Goal: Task Accomplishment & Management: Use online tool/utility

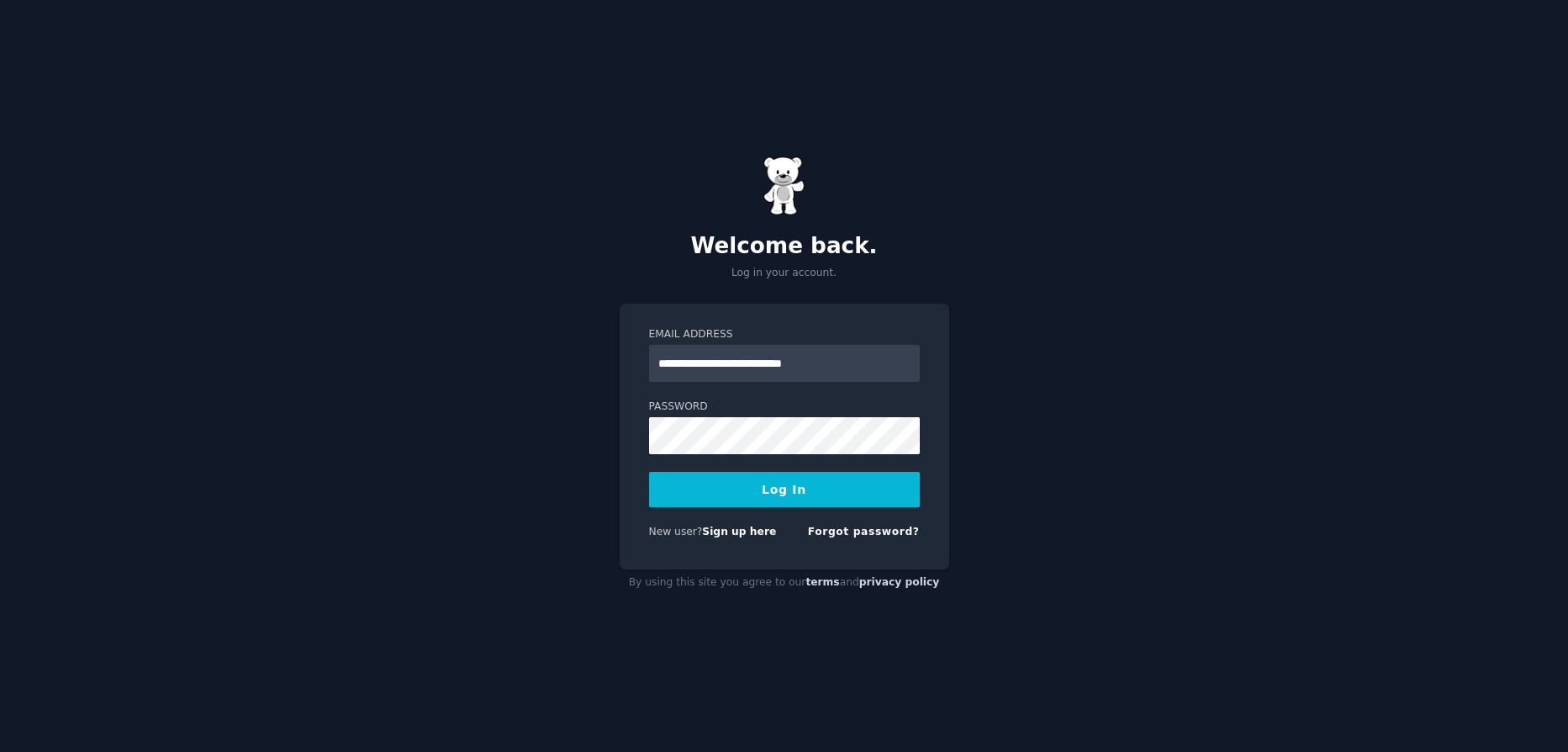
click at [722, 499] on button "Log In" at bounding box center [785, 489] width 271 height 35
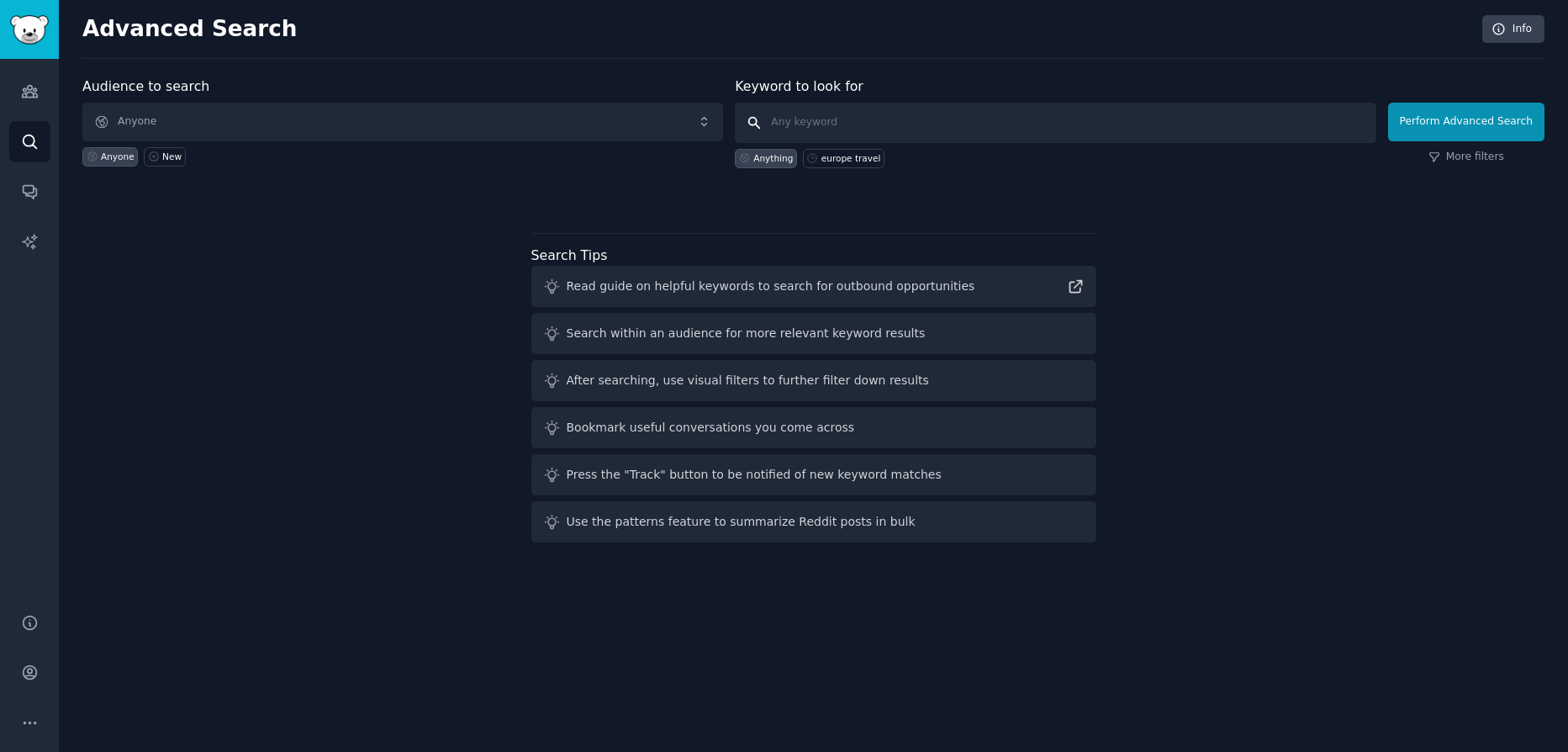
click at [845, 115] on input "text" at bounding box center [1055, 122] width 641 height 41
click at [840, 158] on div "europe travel" at bounding box center [851, 158] width 60 height 11
type input "europe travel"
click at [1426, 111] on button "Perform Advanced Search" at bounding box center [1466, 121] width 156 height 39
click at [169, 154] on div "New" at bounding box center [171, 156] width 19 height 11
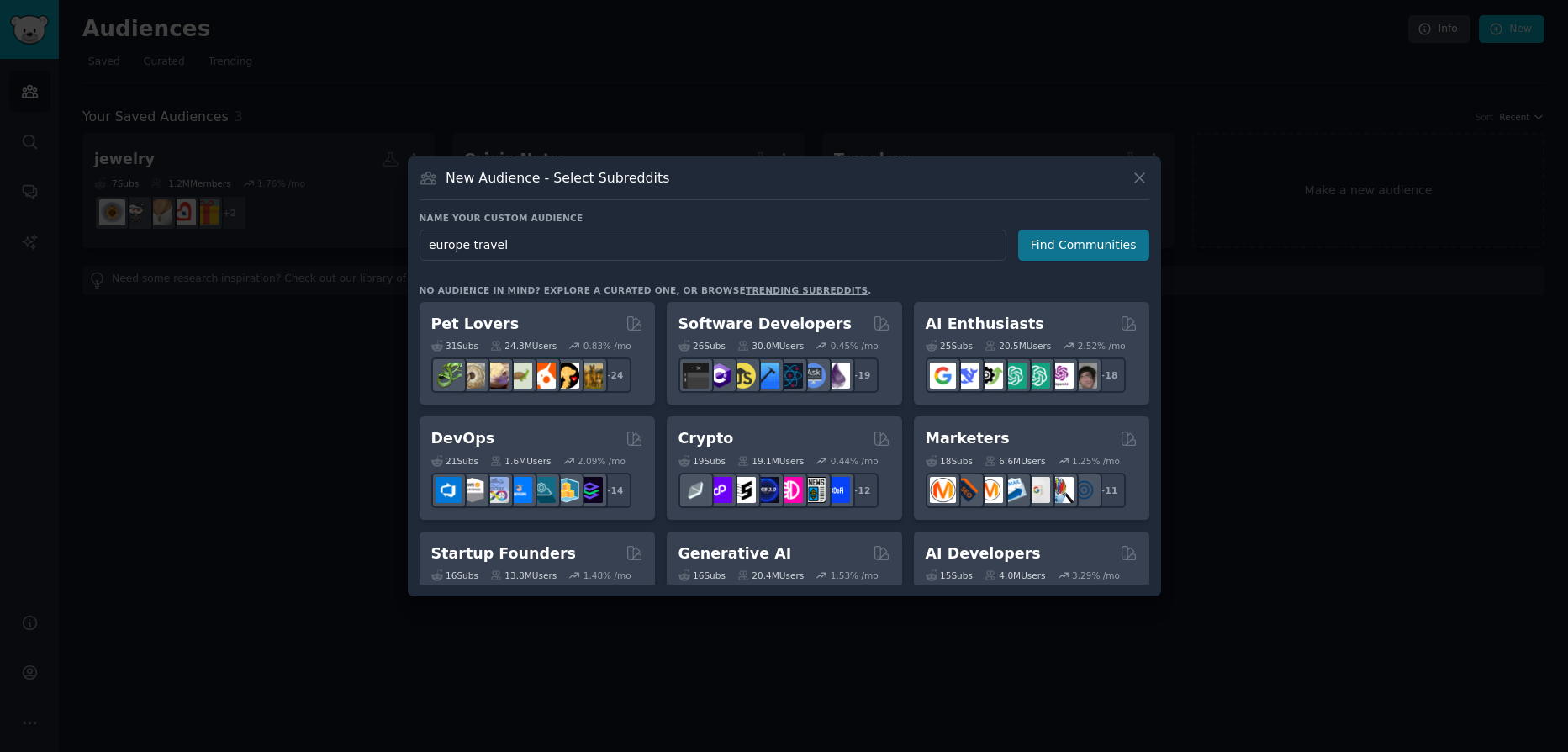
type input "europe travel"
click at [1086, 239] on button "Find Communities" at bounding box center [1083, 244] width 132 height 31
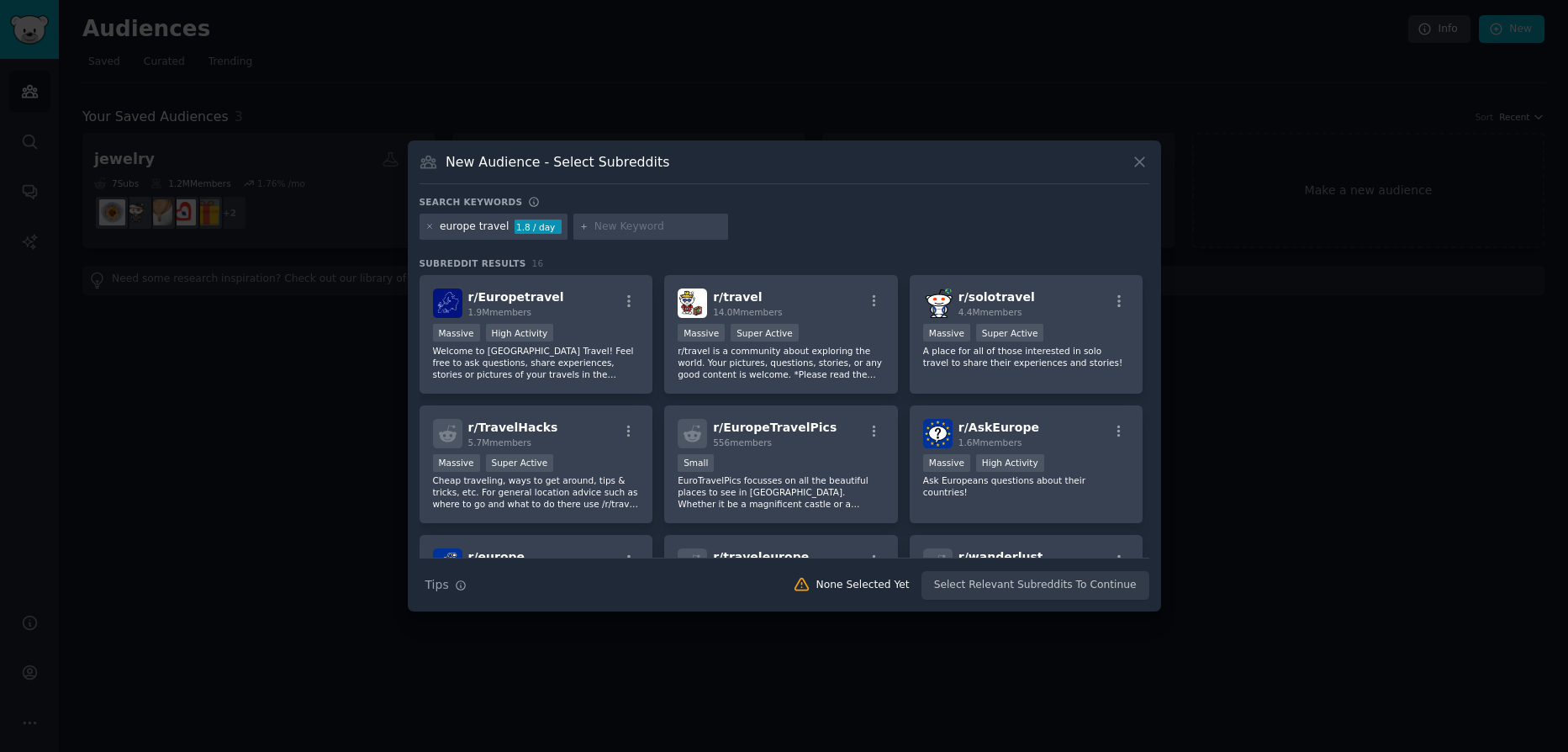
click at [1130, 166] on div "New Audience - Select Subreddits" at bounding box center [784, 169] width 730 height 32
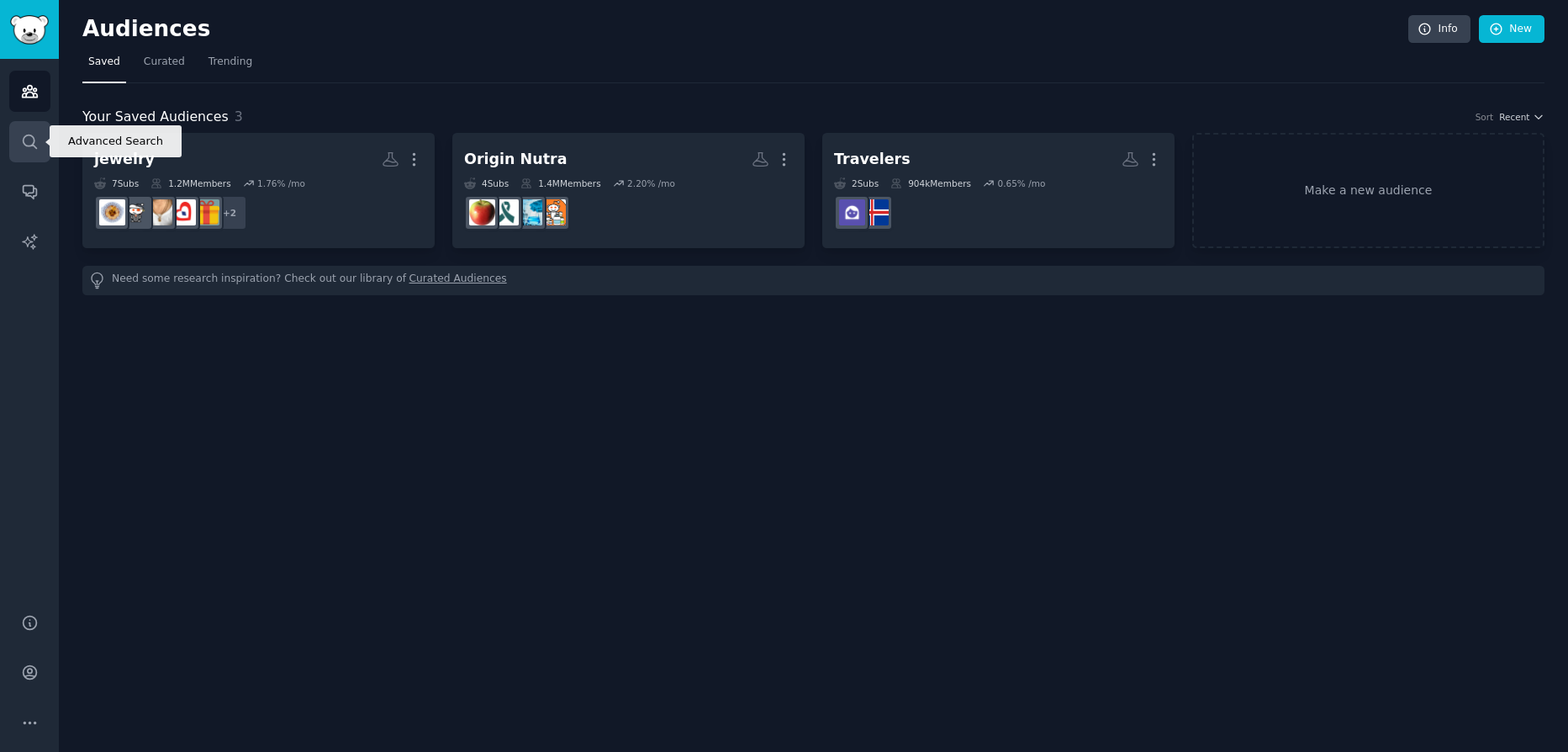
click at [27, 146] on icon "Sidebar" at bounding box center [29, 141] width 13 height 13
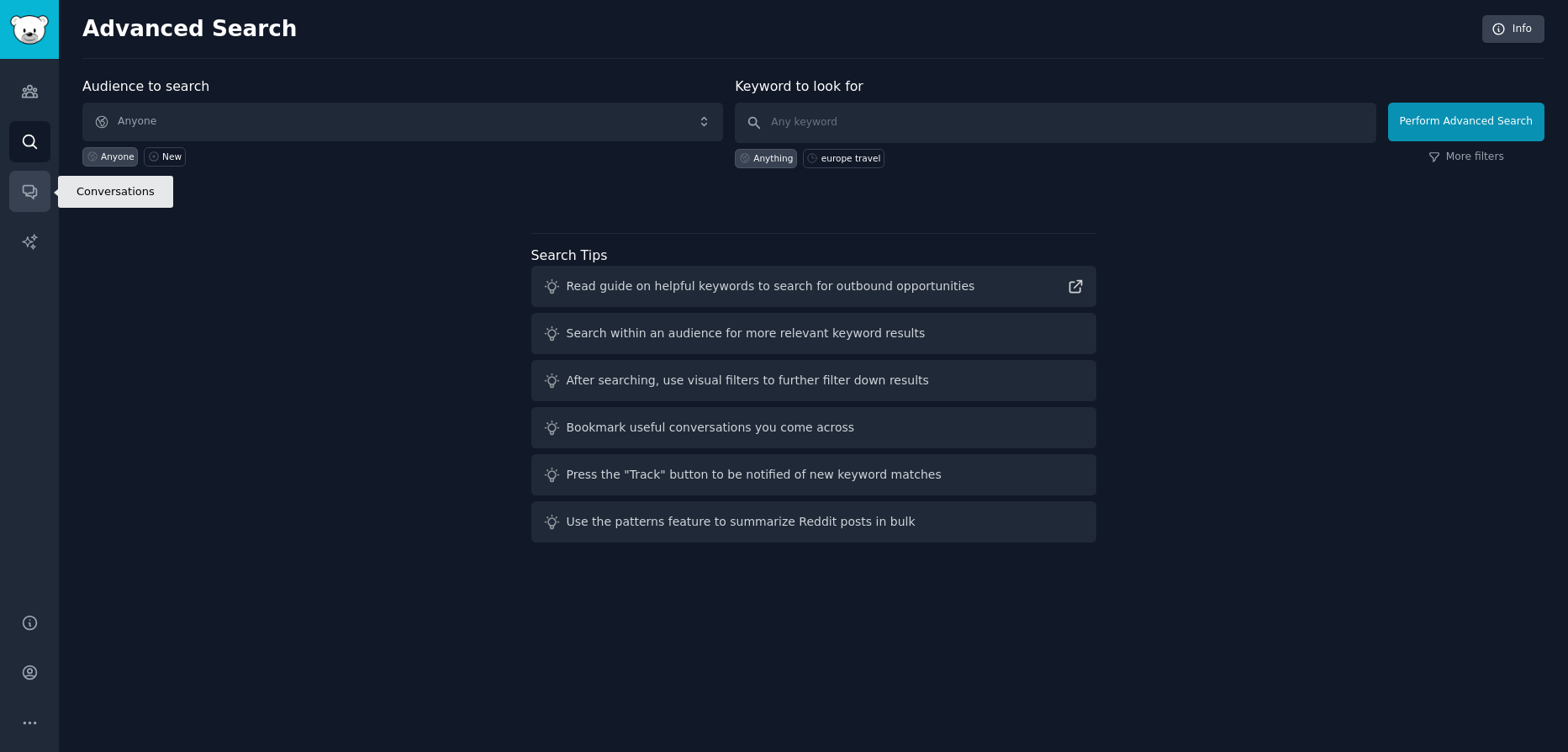
click at [27, 190] on icon "Sidebar" at bounding box center [29, 191] width 18 height 18
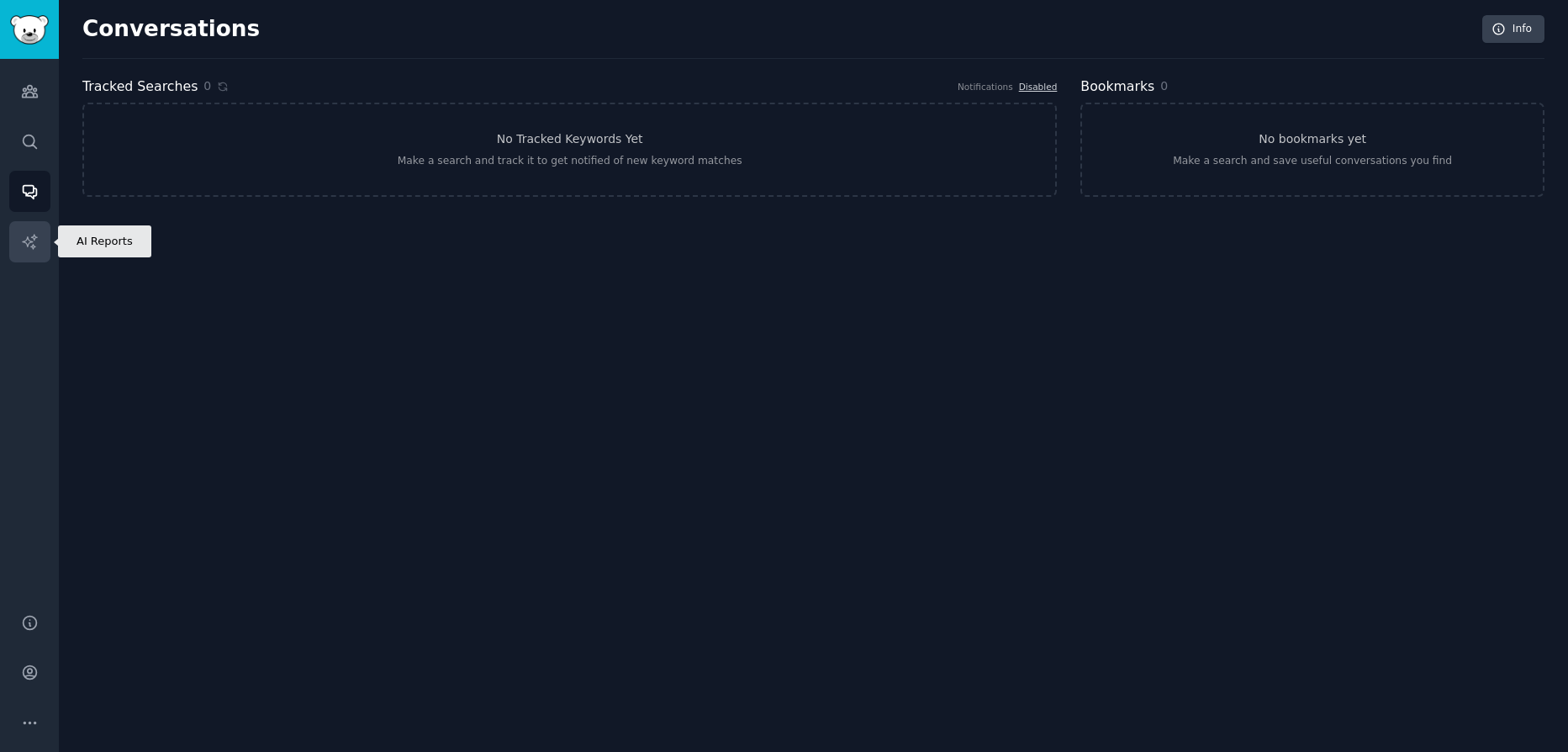
click at [27, 234] on icon "Sidebar" at bounding box center [29, 242] width 18 height 18
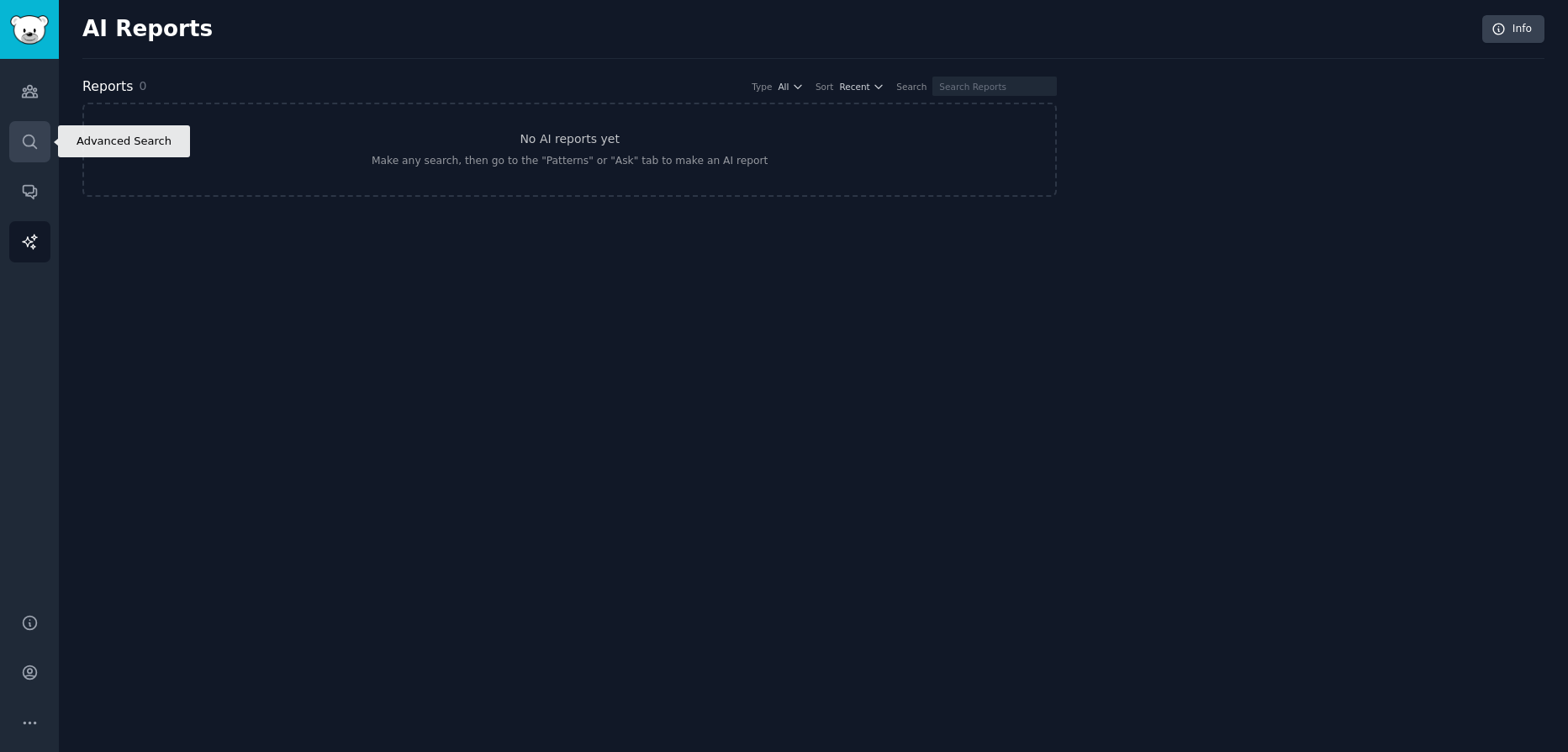
click at [34, 153] on link "Search" at bounding box center [30, 142] width 42 height 42
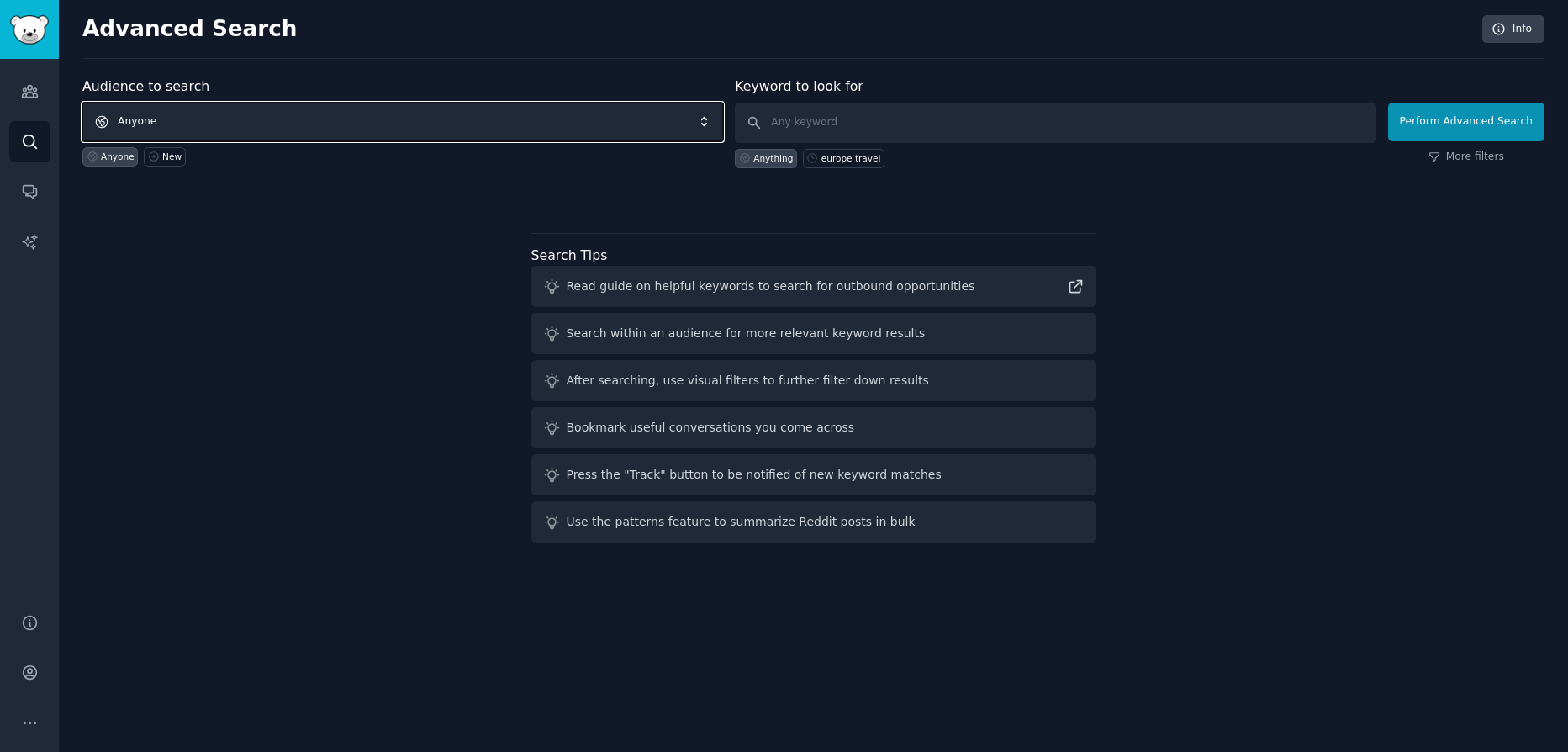
click at [248, 114] on span "Anyone" at bounding box center [402, 121] width 641 height 39
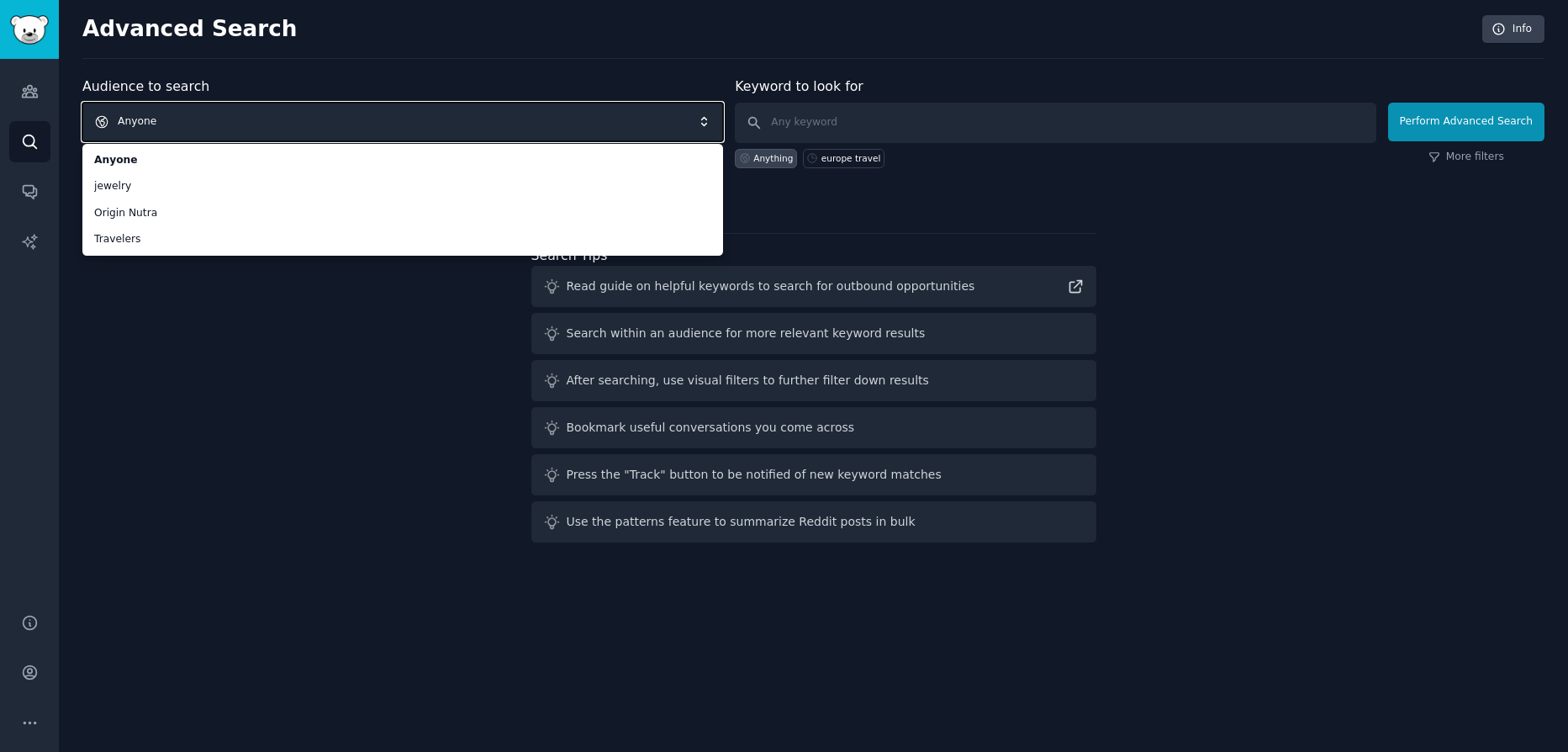
click at [206, 132] on span "Anyone" at bounding box center [402, 121] width 641 height 39
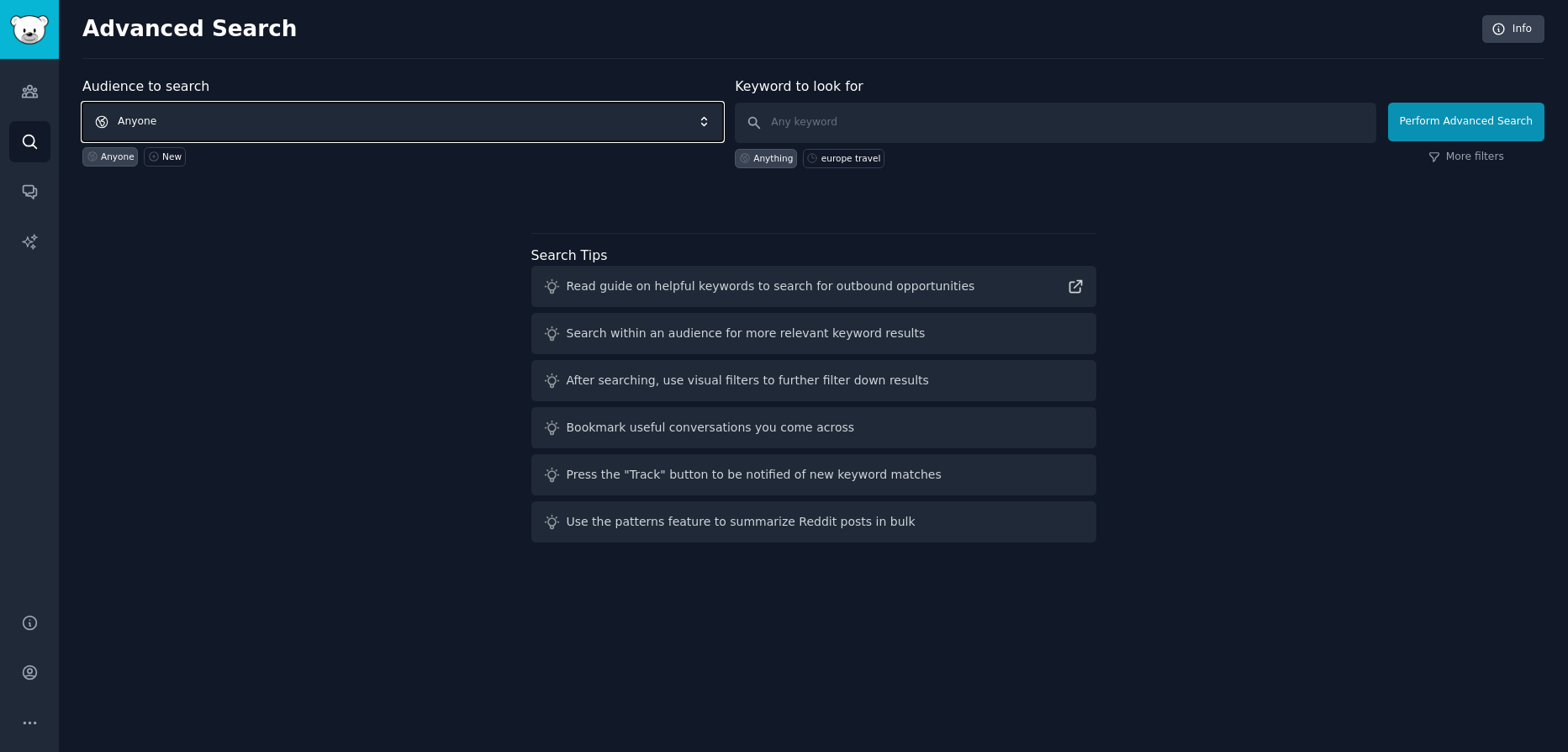
click at [312, 114] on span "Anyone" at bounding box center [402, 121] width 641 height 39
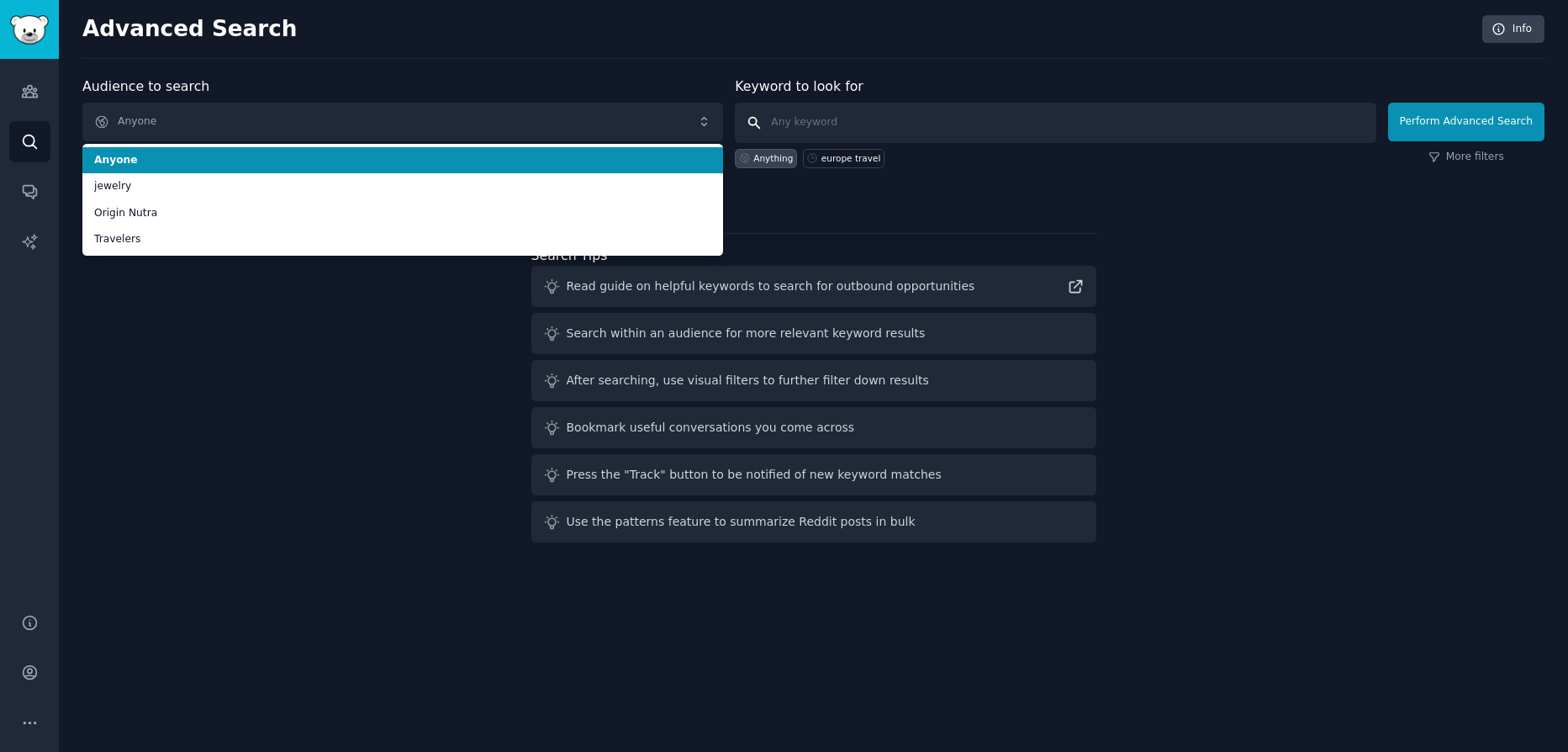
click at [871, 130] on input "text" at bounding box center [1055, 122] width 641 height 41
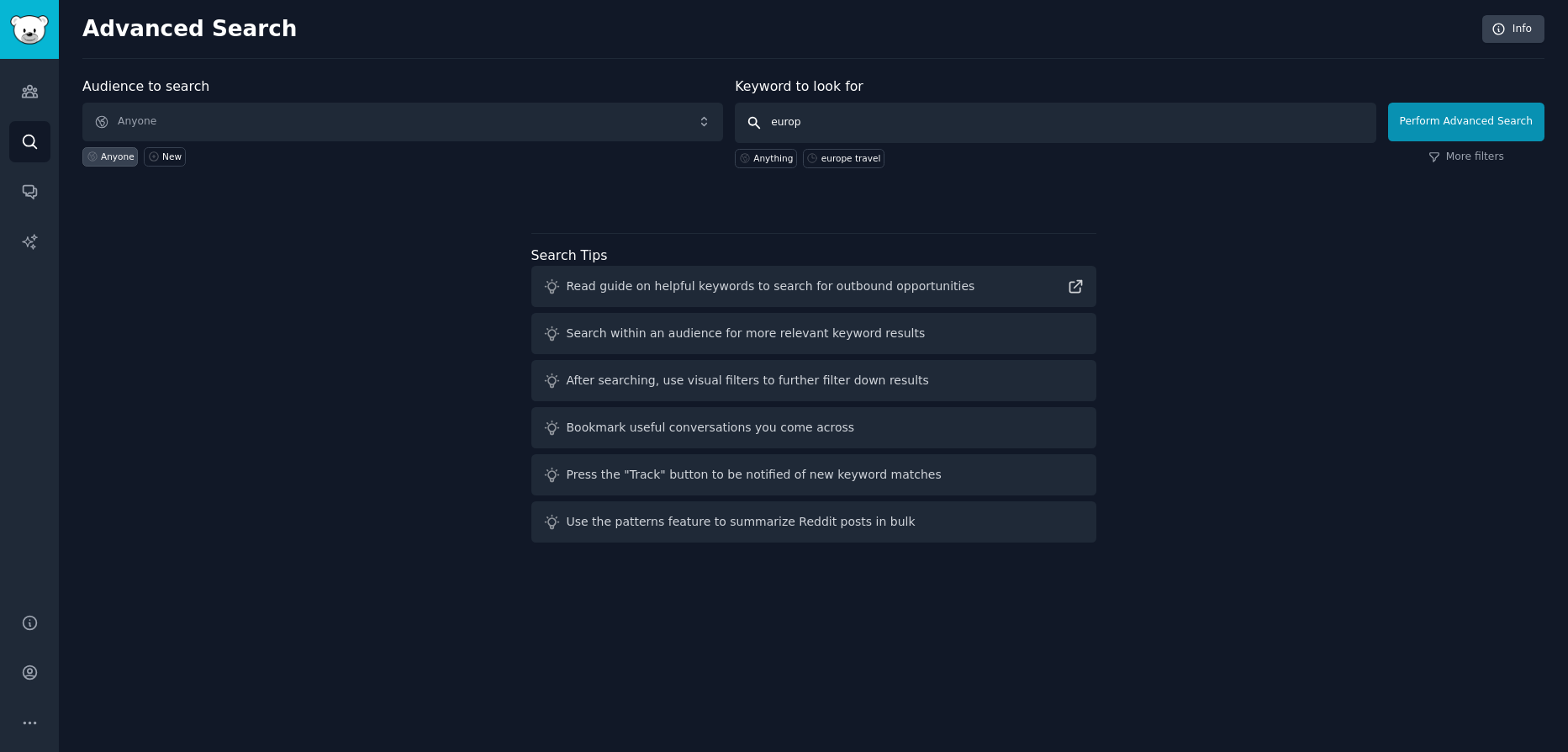
type input "europe"
click button "Perform Advanced Search" at bounding box center [1466, 121] width 156 height 39
click at [837, 155] on div "europe travel" at bounding box center [851, 158] width 60 height 11
type input "europe travel"
click at [42, 105] on link "Audiences" at bounding box center [30, 92] width 42 height 42
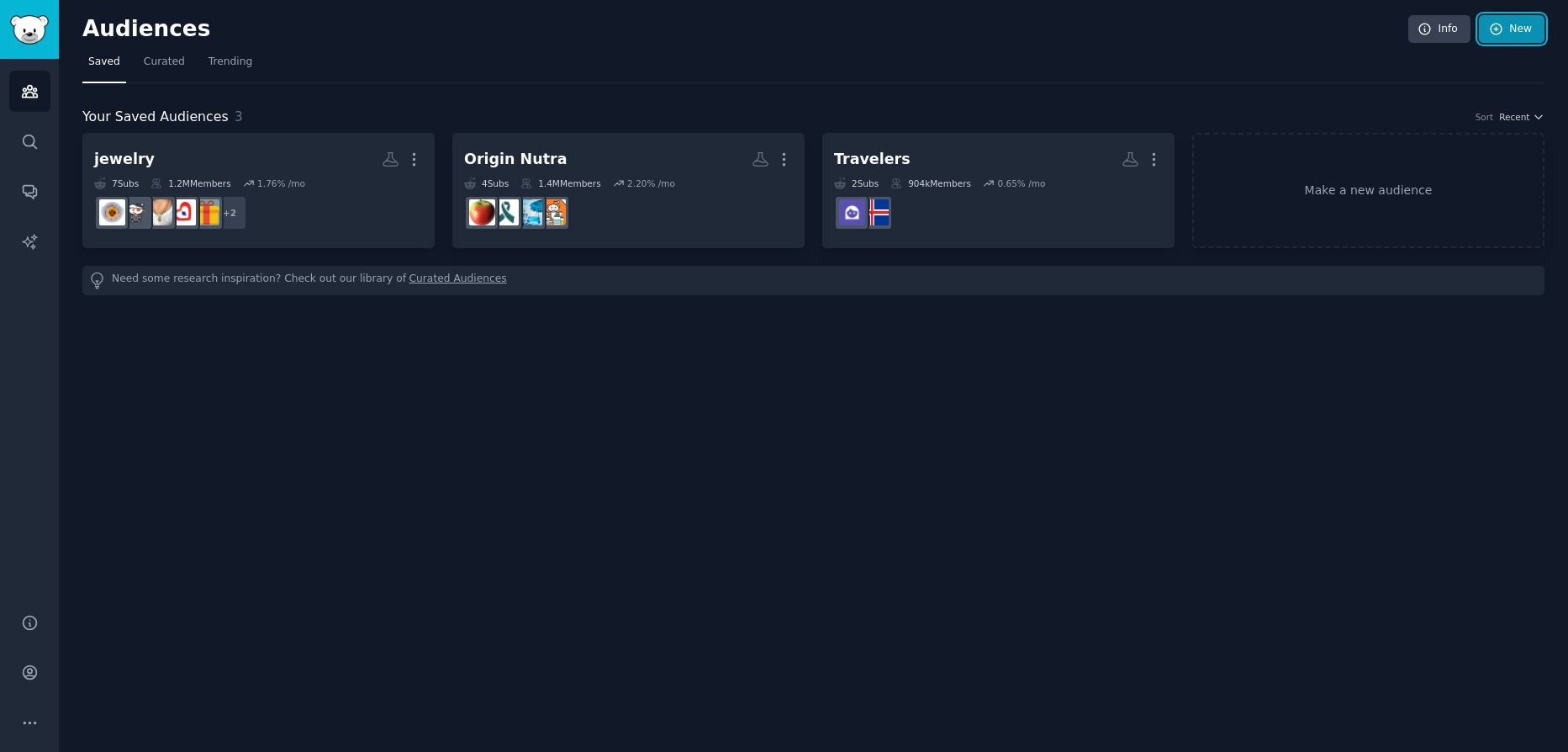
click at [1522, 28] on link "New" at bounding box center [1511, 29] width 65 height 28
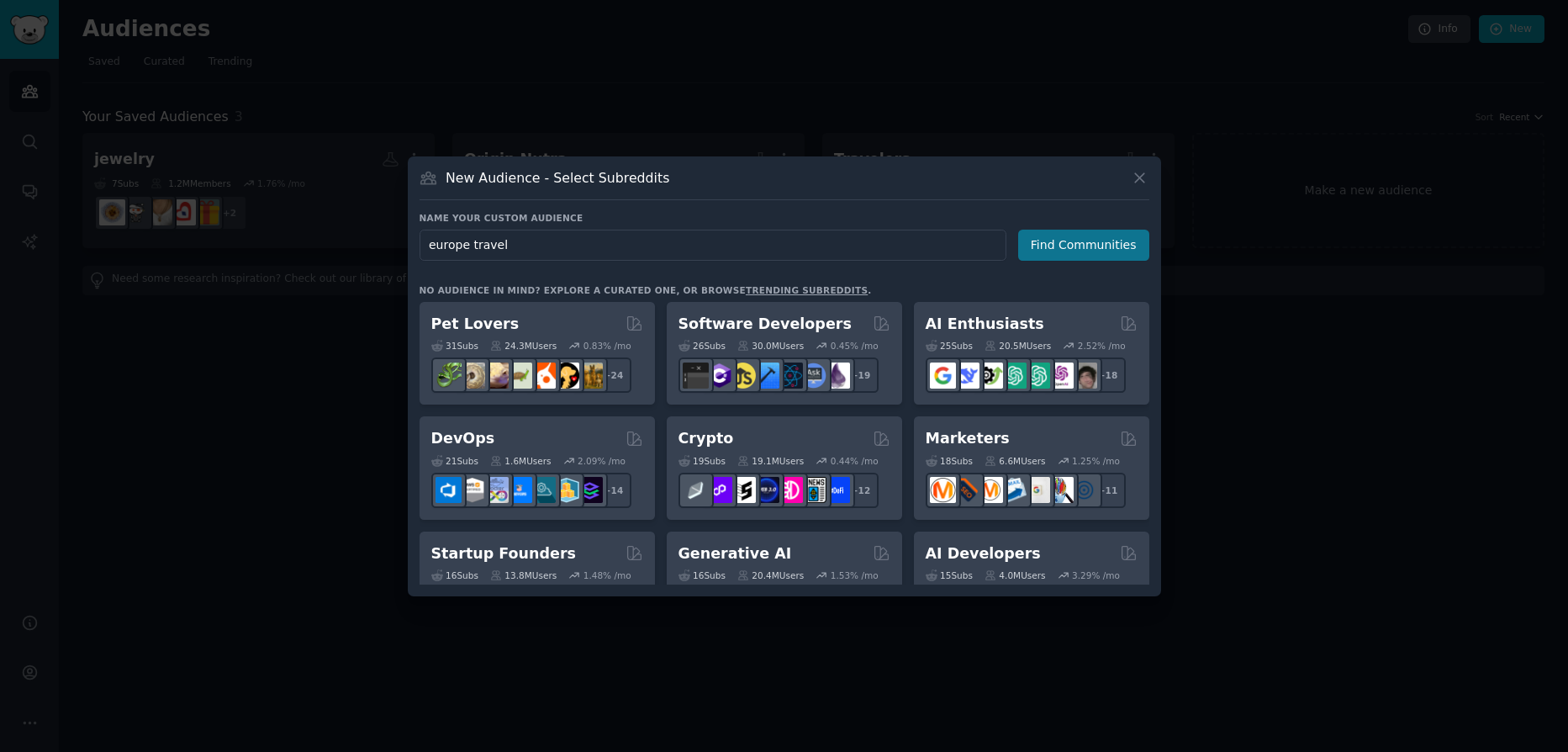
type input "europe travel"
click at [1130, 249] on button "Find Communities" at bounding box center [1083, 244] width 132 height 31
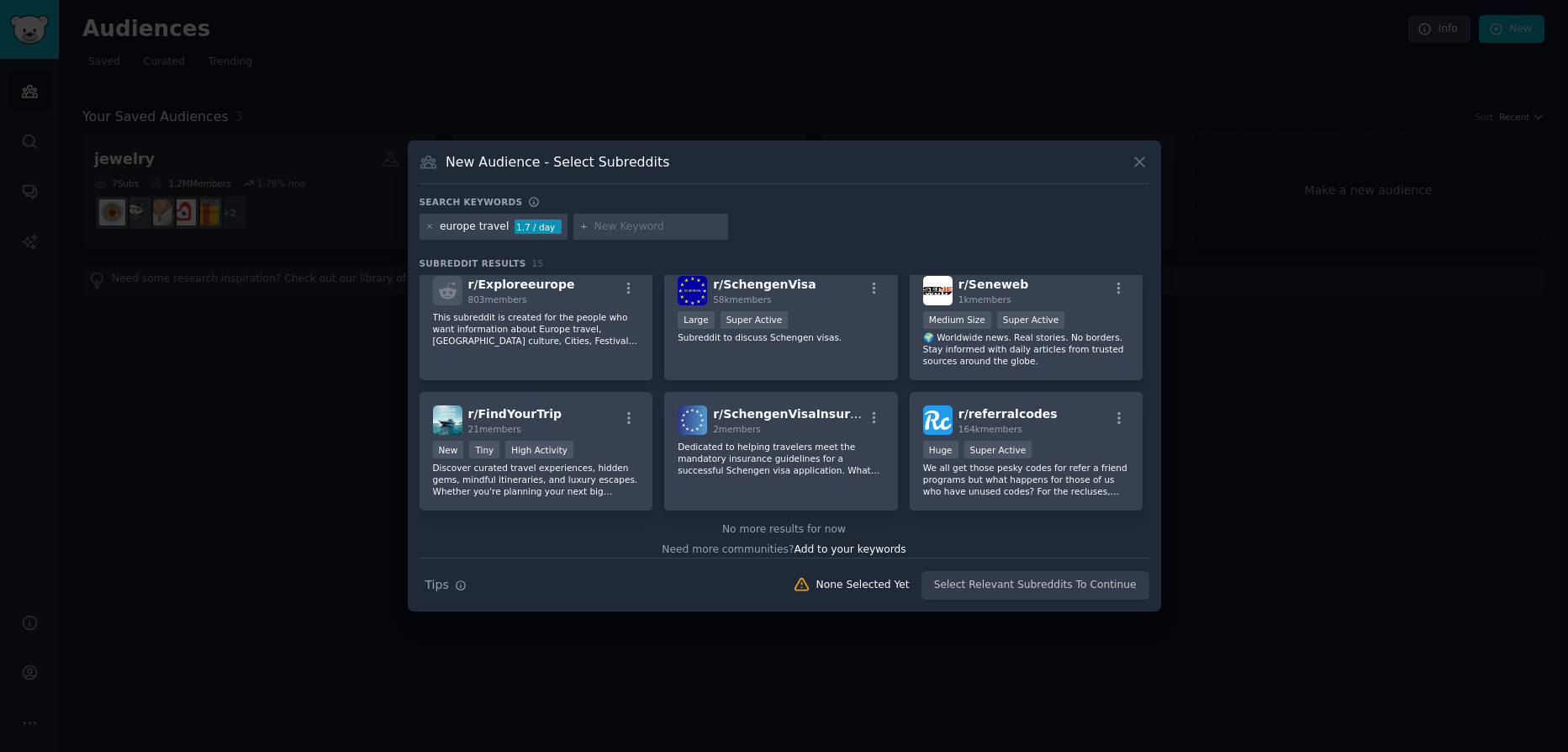
scroll to position [414, 0]
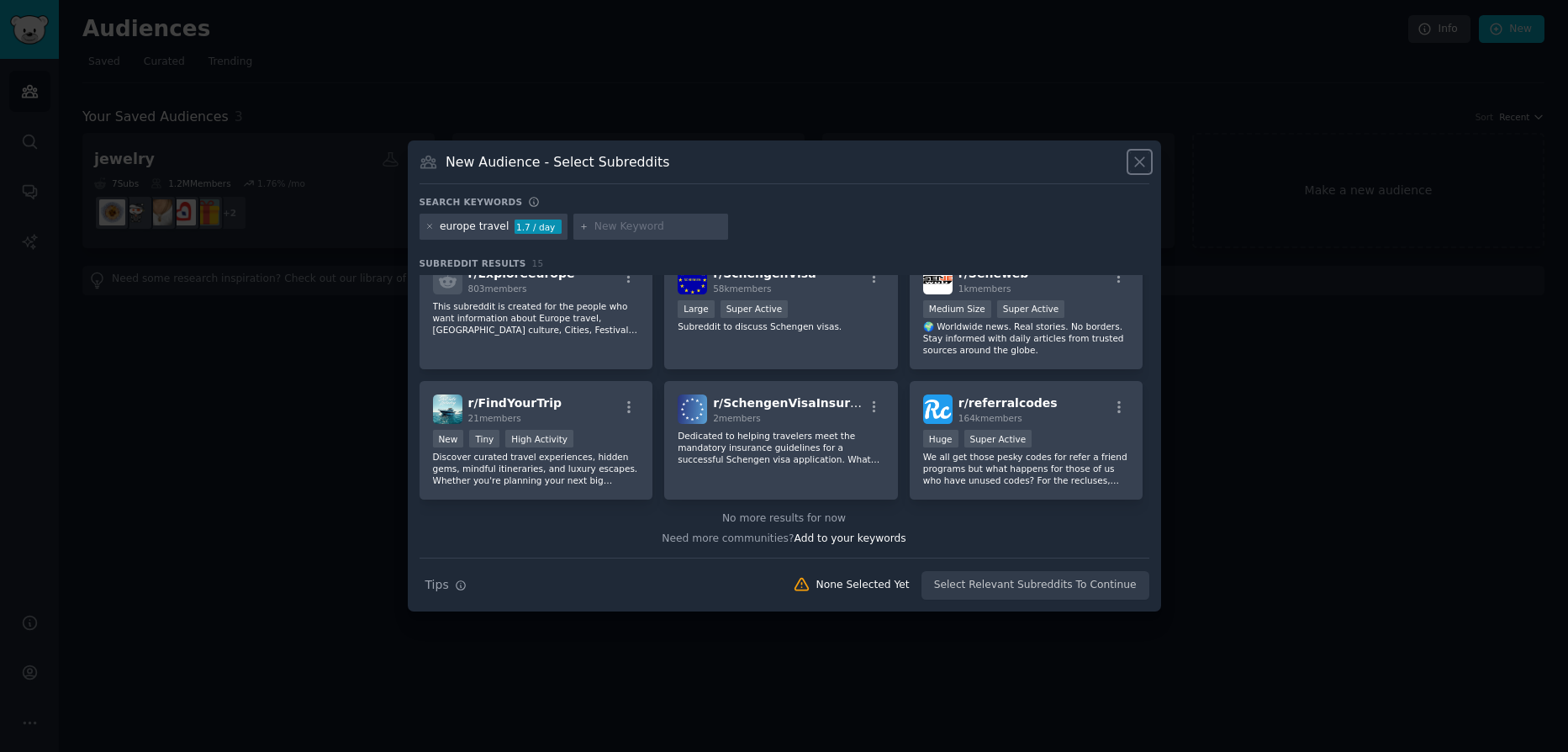
click at [1137, 159] on icon at bounding box center [1140, 162] width 9 height 9
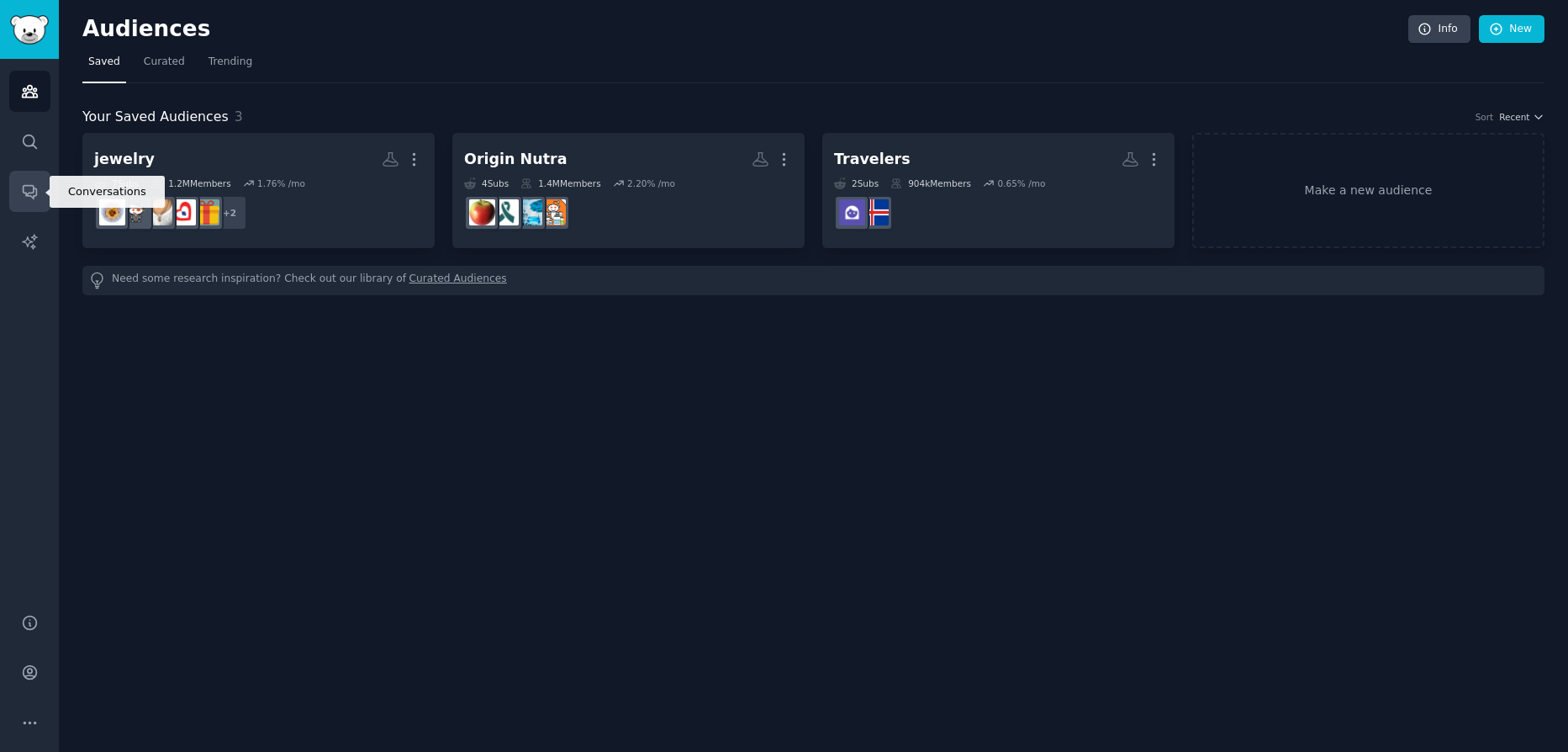
click at [20, 193] on link "Conversations" at bounding box center [30, 191] width 42 height 42
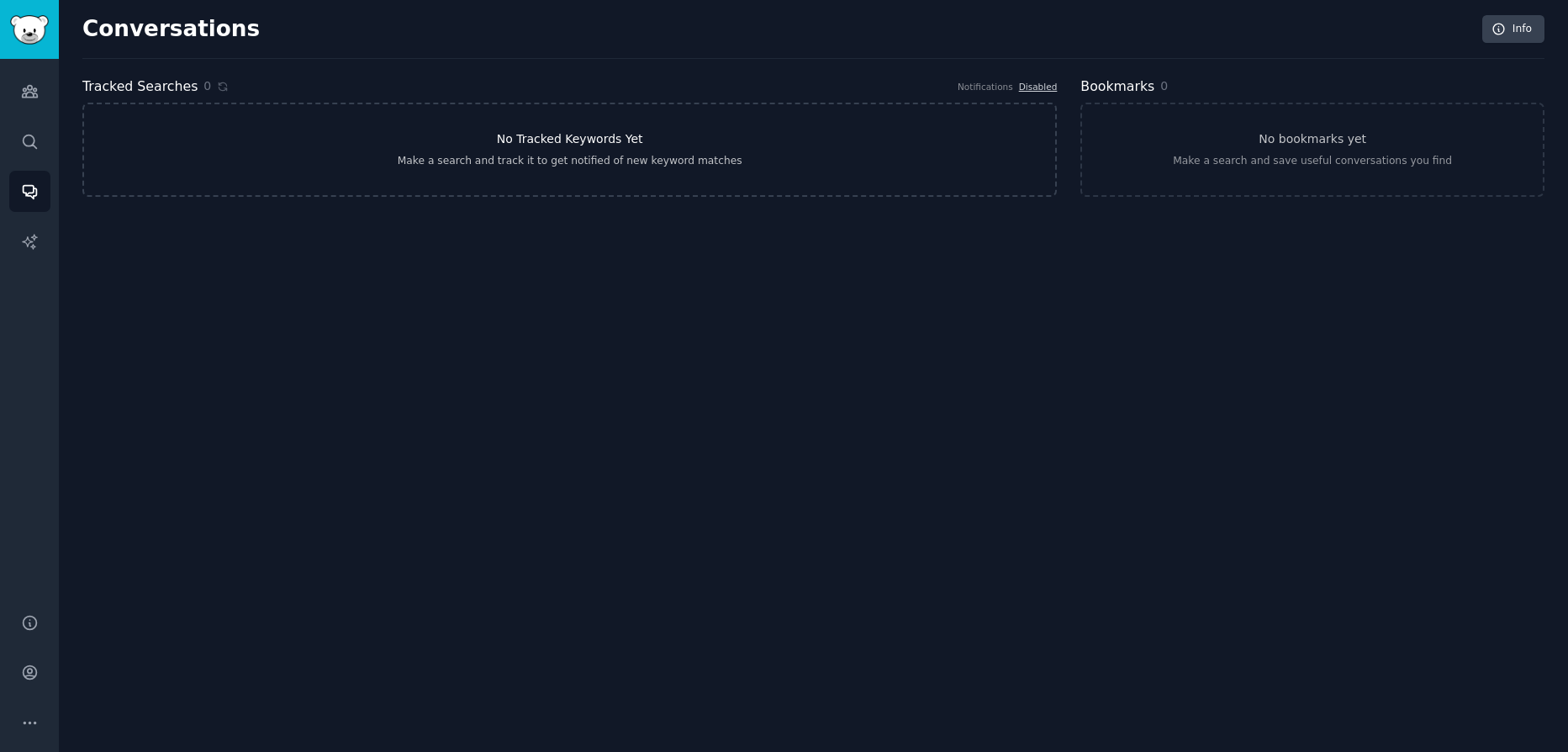
click at [834, 151] on link "No Tracked Keywords Yet Make a search and track it to get notified of new keywo…" at bounding box center [569, 149] width 974 height 94
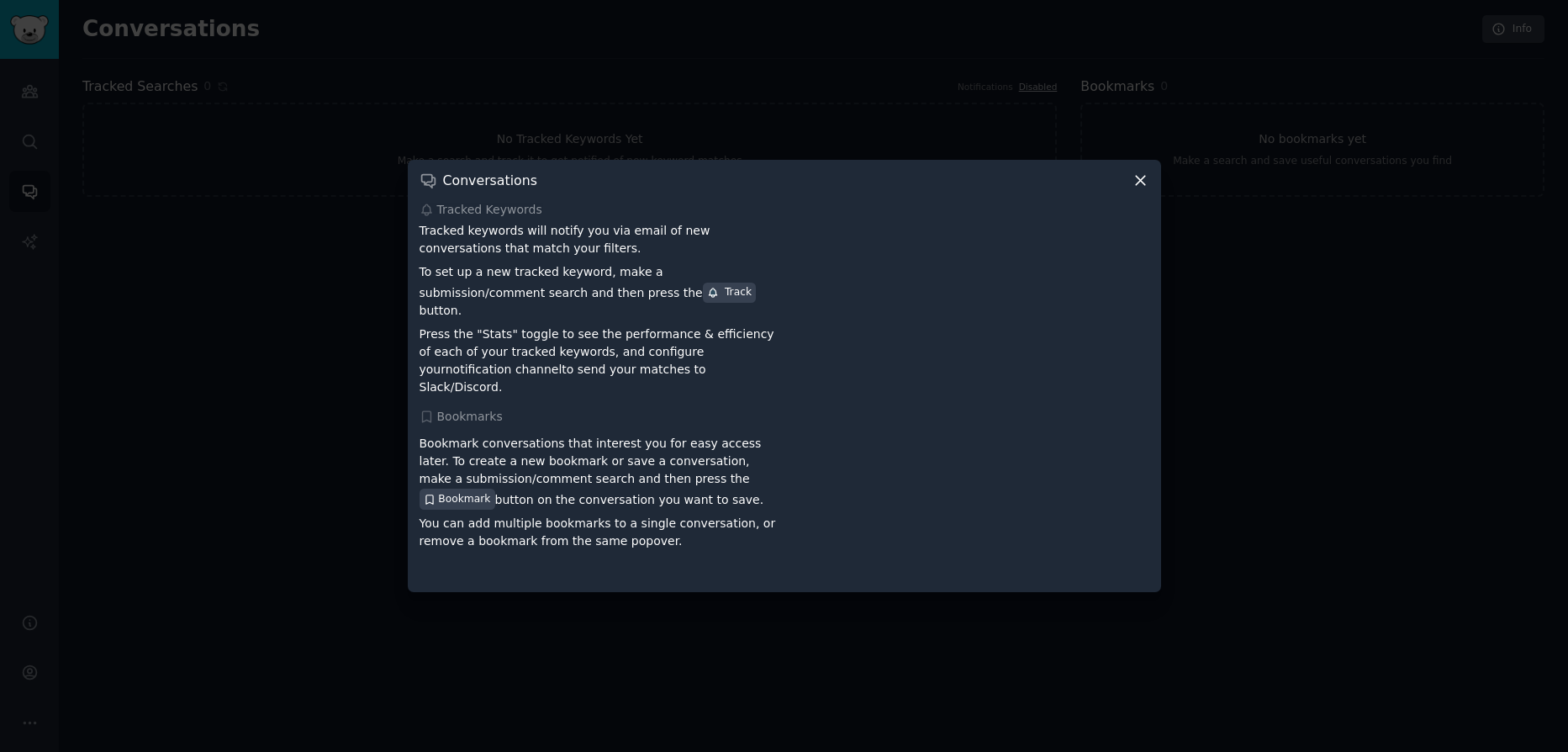
click at [1147, 186] on icon at bounding box center [1140, 180] width 18 height 18
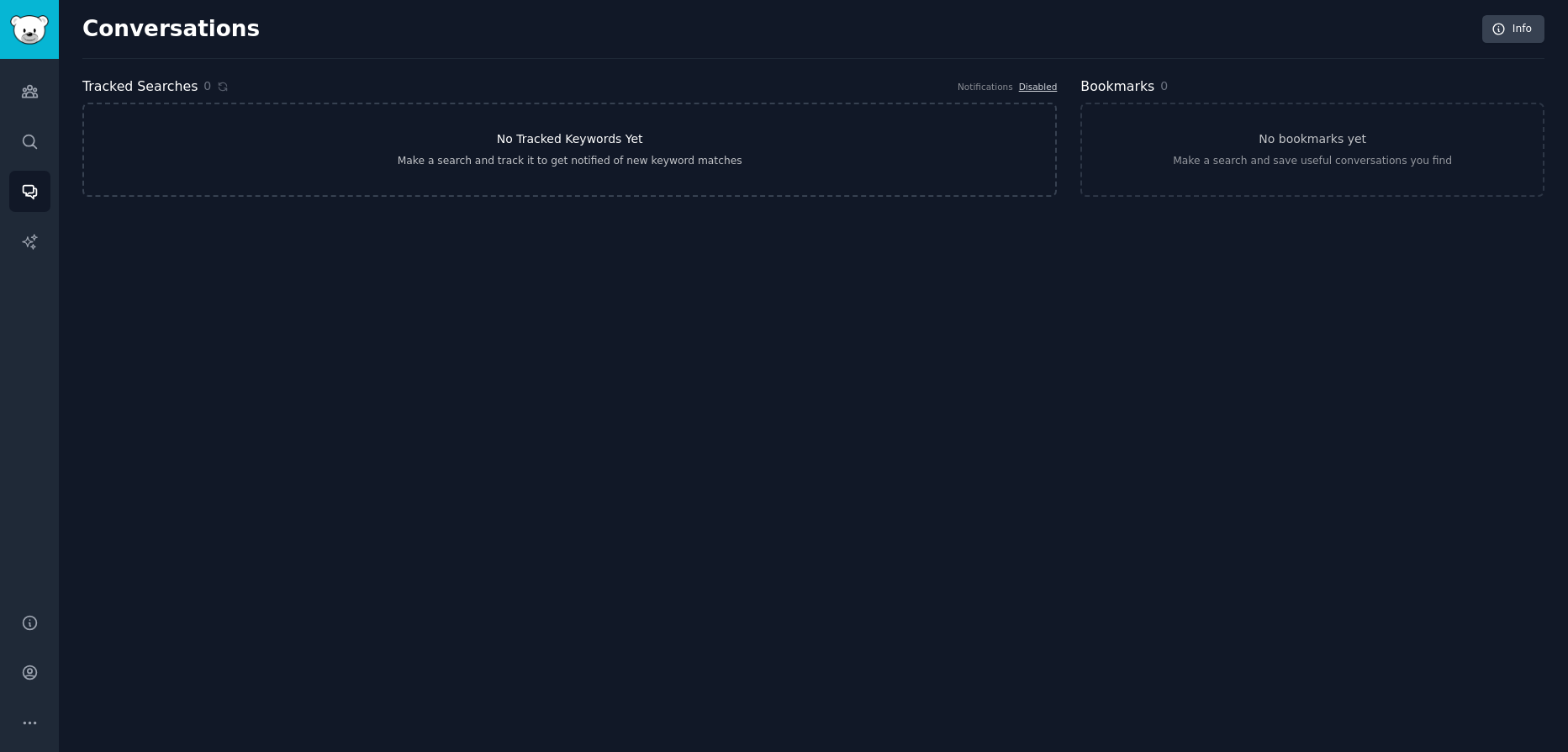
click at [421, 172] on link "No Tracked Keywords Yet Make a search and track it to get notified of new keywo…" at bounding box center [569, 149] width 974 height 94
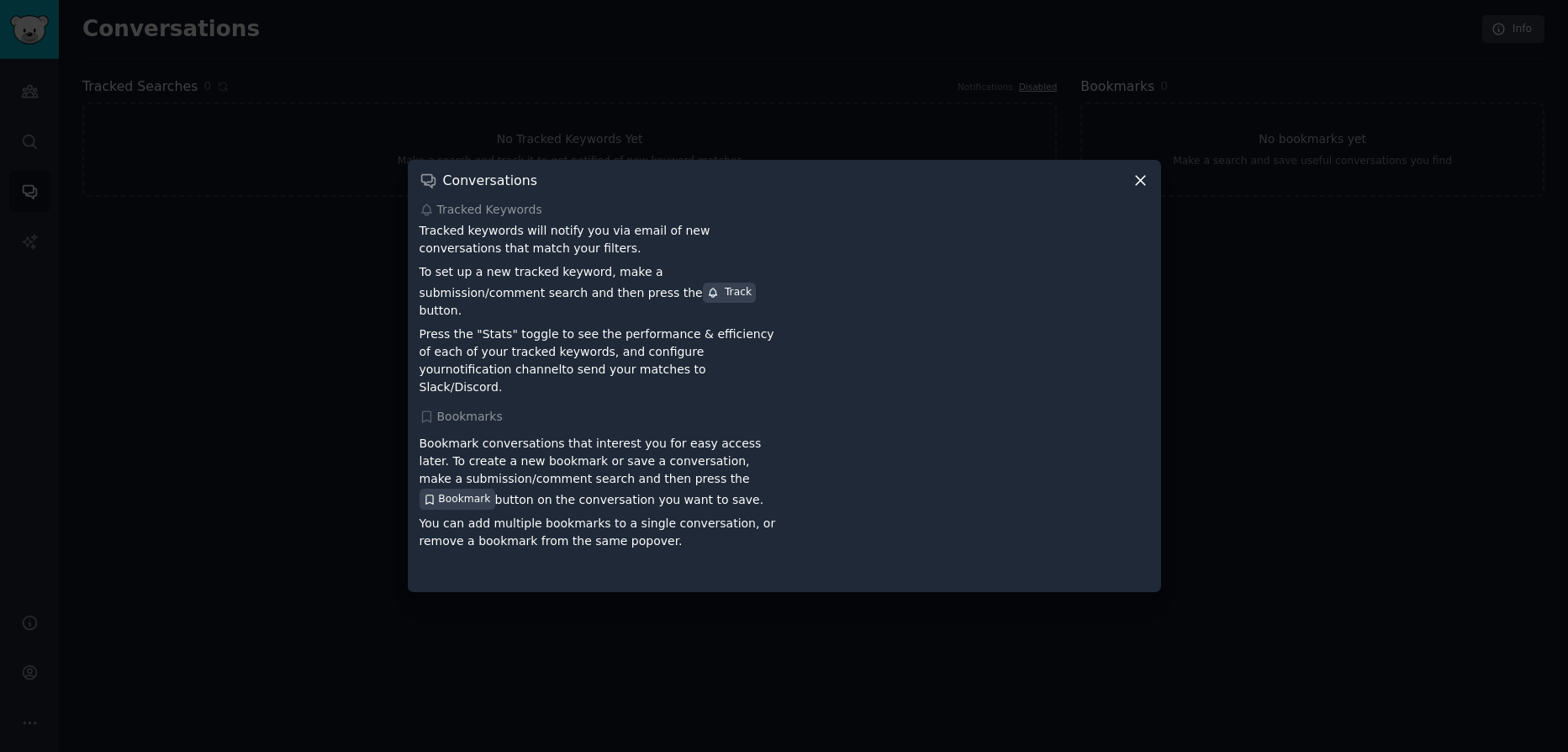
click at [707, 300] on div "Track" at bounding box center [729, 293] width 45 height 15
click at [490, 492] on span "Bookmark" at bounding box center [464, 499] width 52 height 15
click at [342, 560] on div at bounding box center [784, 376] width 1568 height 752
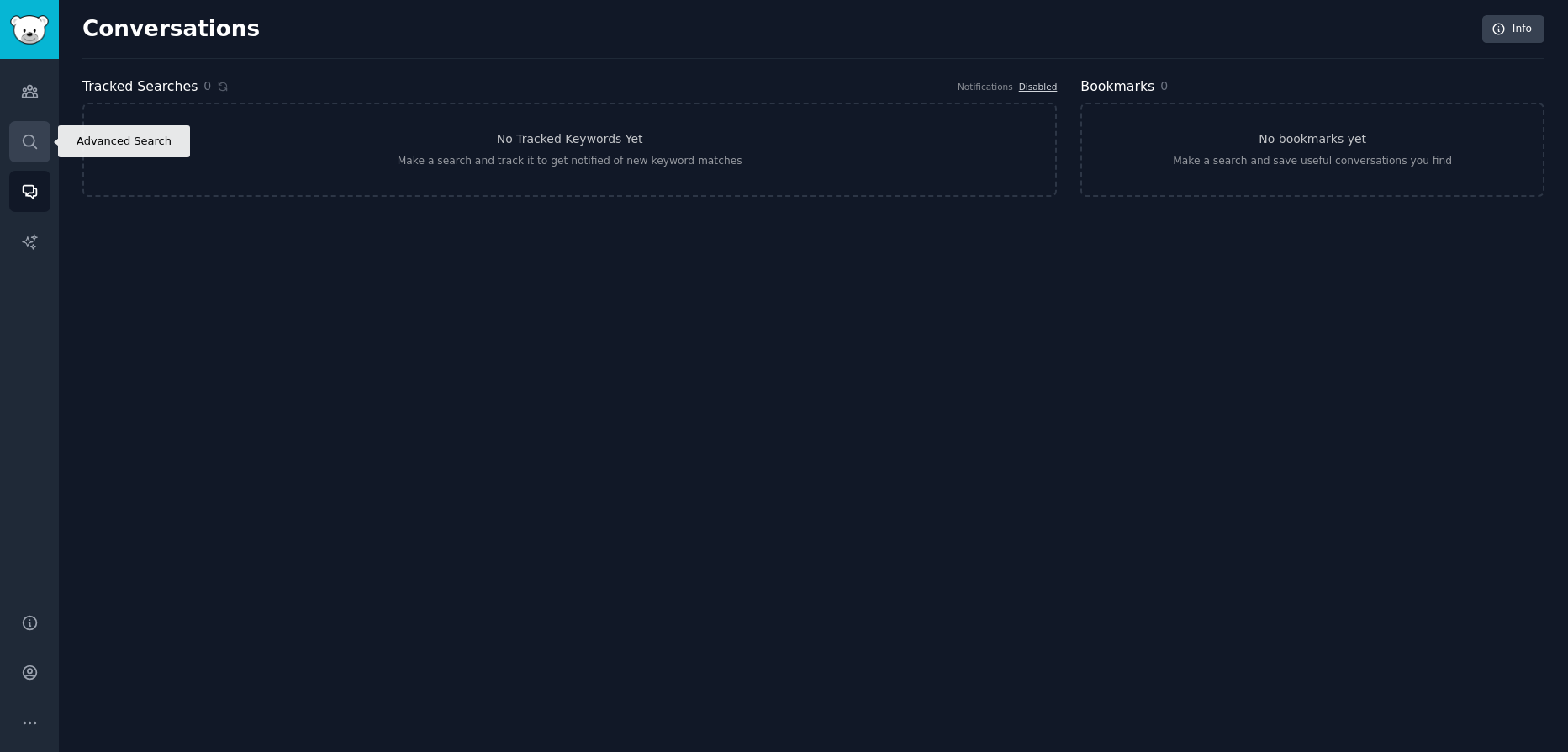
click at [30, 153] on link "Search" at bounding box center [30, 142] width 42 height 42
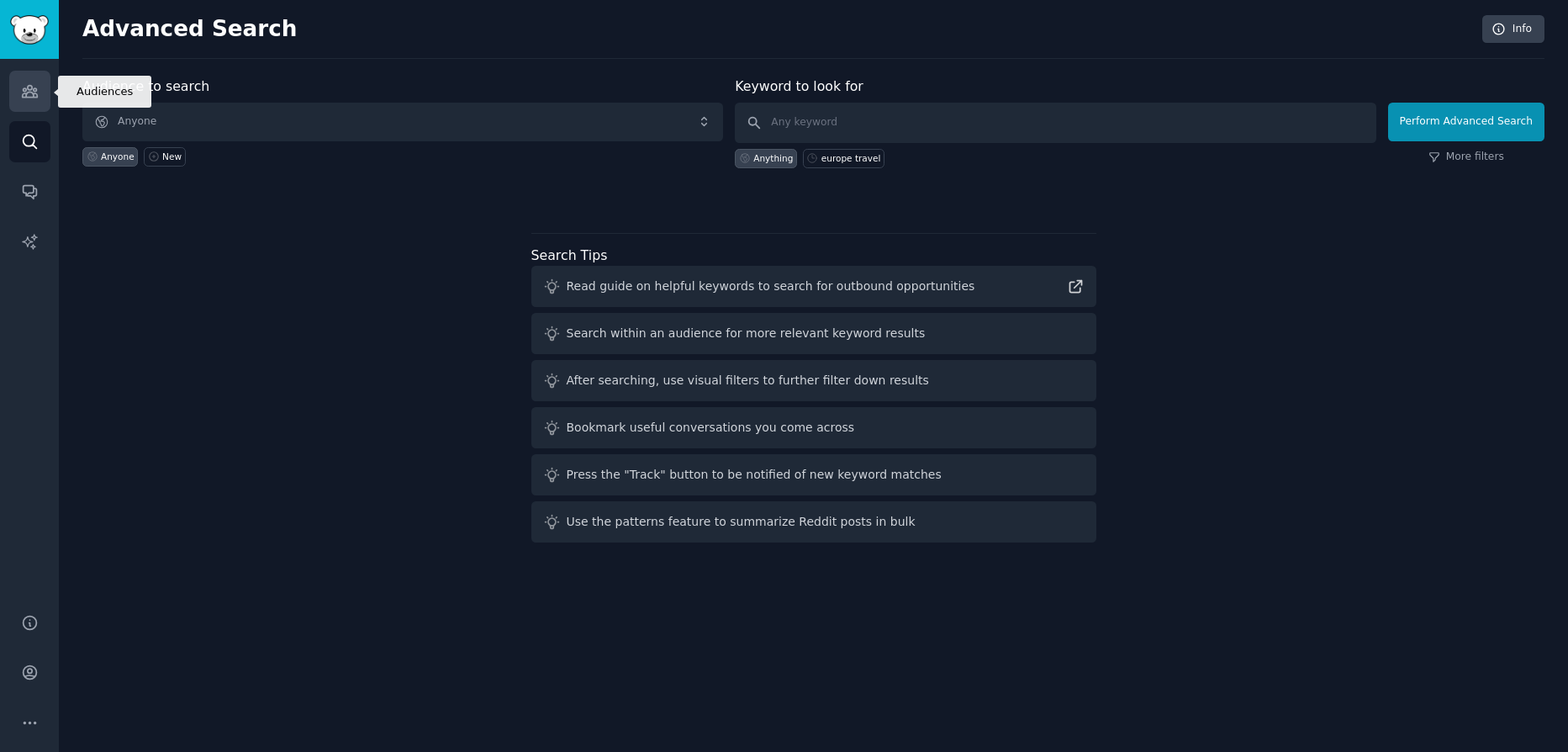
click at [27, 109] on link "Audiences" at bounding box center [30, 92] width 42 height 42
